Goal: Information Seeking & Learning: Understand process/instructions

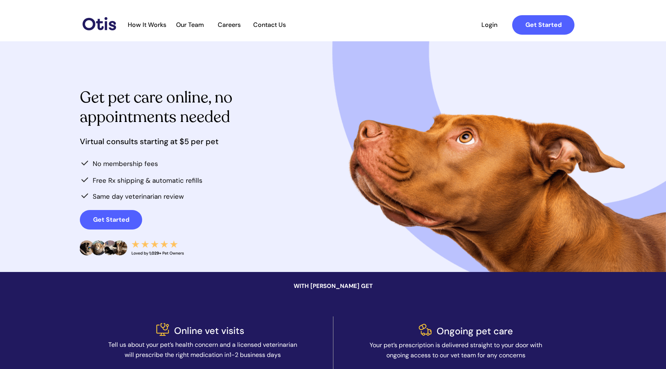
click at [146, 23] on span "How It Works" at bounding box center [147, 24] width 46 height 7
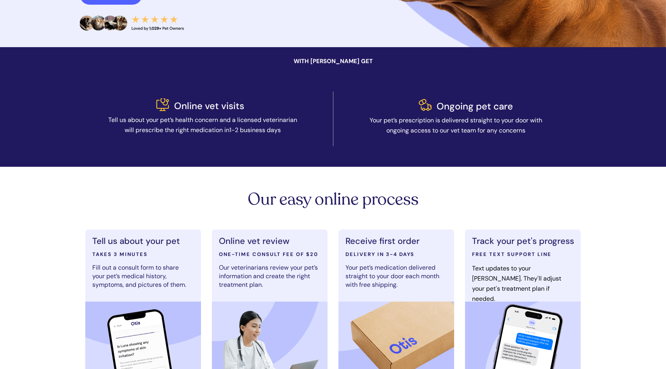
scroll to position [181, 0]
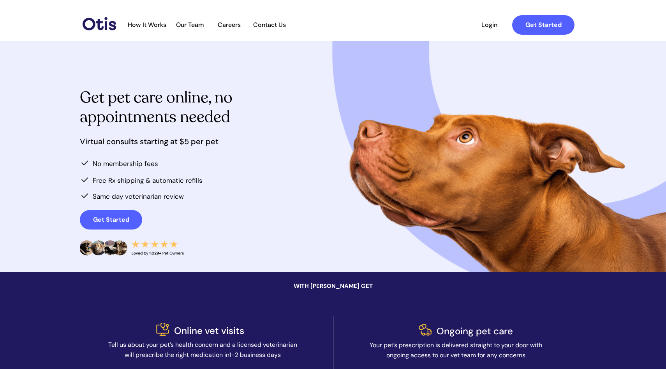
click at [150, 26] on span "How It Works" at bounding box center [147, 24] width 46 height 7
